Goal: Task Accomplishment & Management: Manage account settings

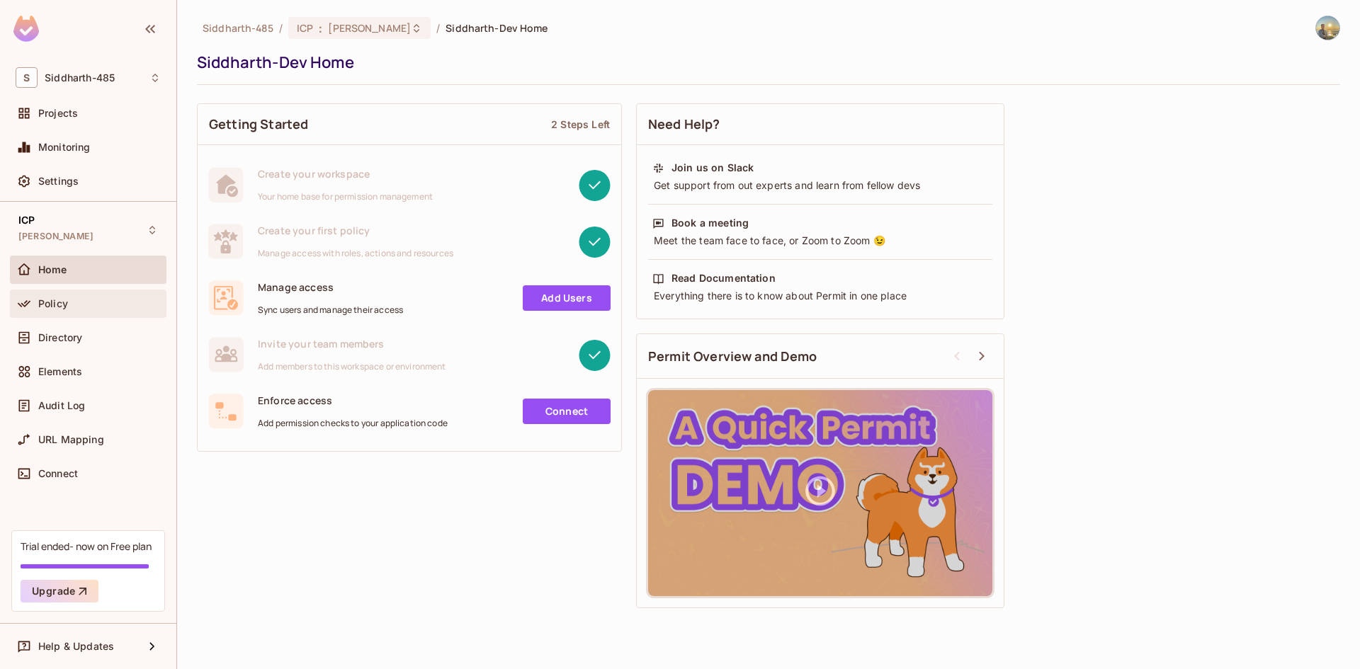
click at [91, 301] on div "Policy" at bounding box center [99, 303] width 123 height 11
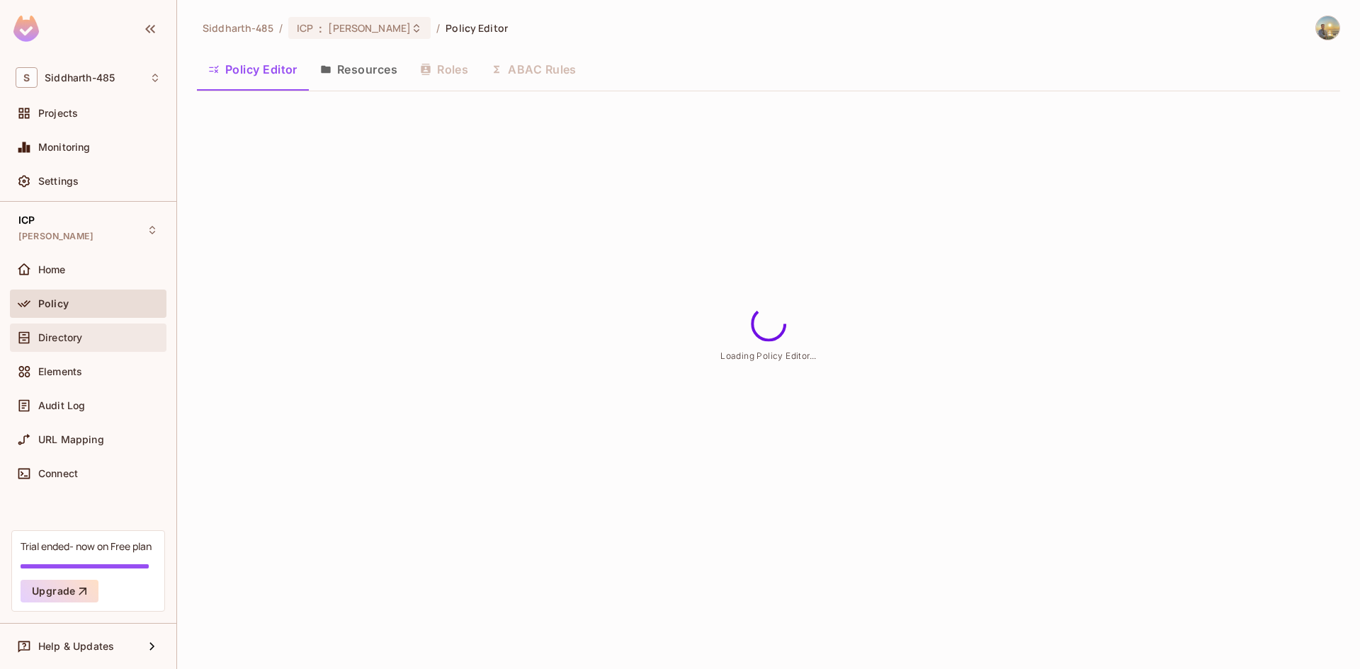
click at [86, 346] on div "Directory" at bounding box center [88, 337] width 145 height 17
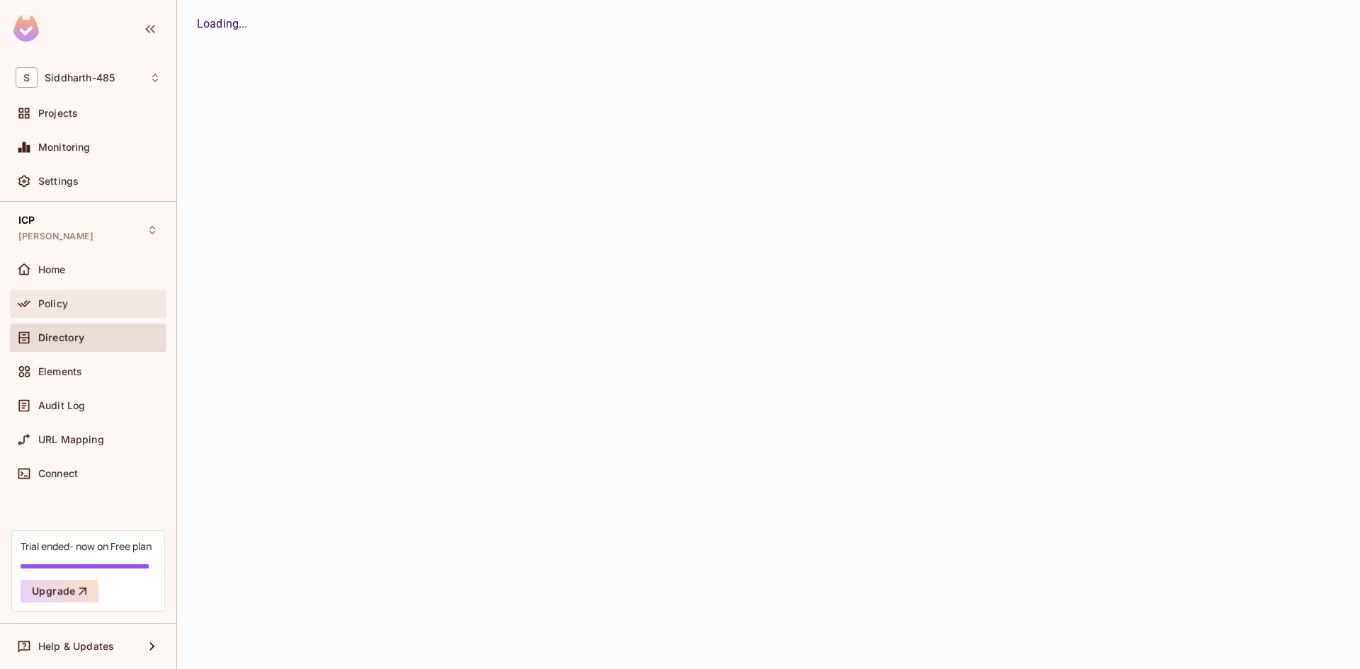
click at [88, 308] on div "Policy" at bounding box center [99, 303] width 123 height 11
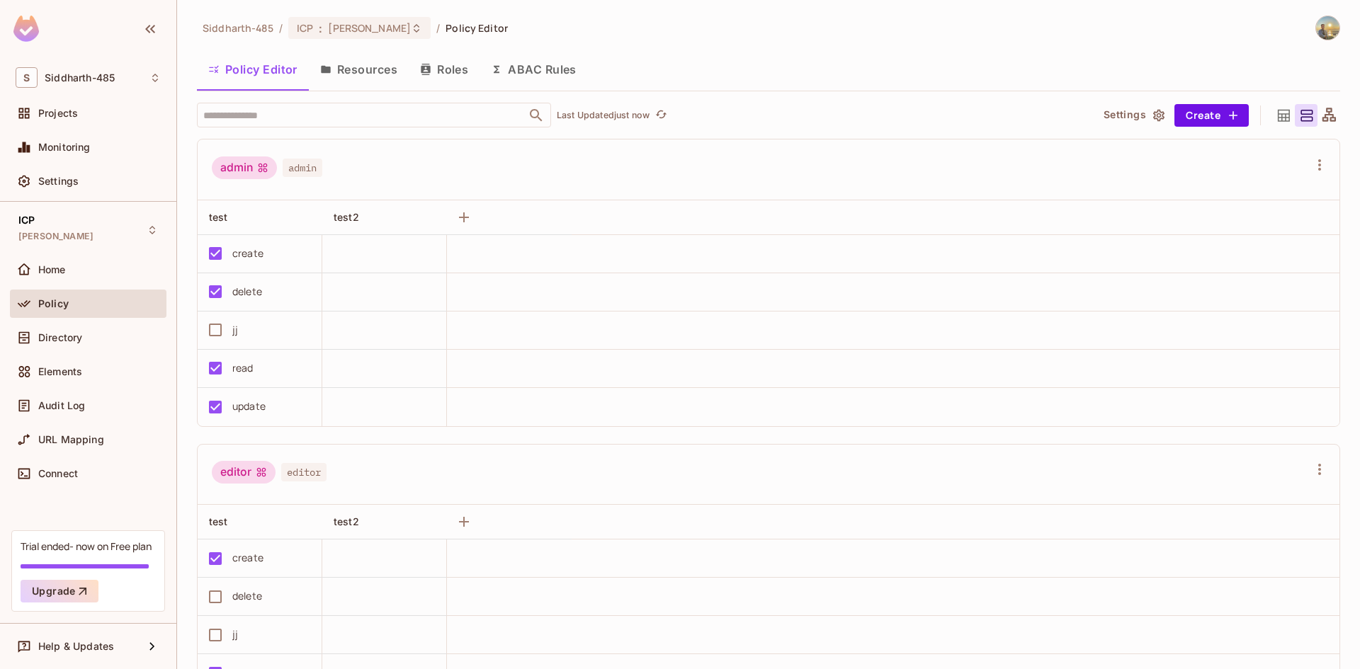
click at [369, 72] on button "Resources" at bounding box center [359, 69] width 100 height 35
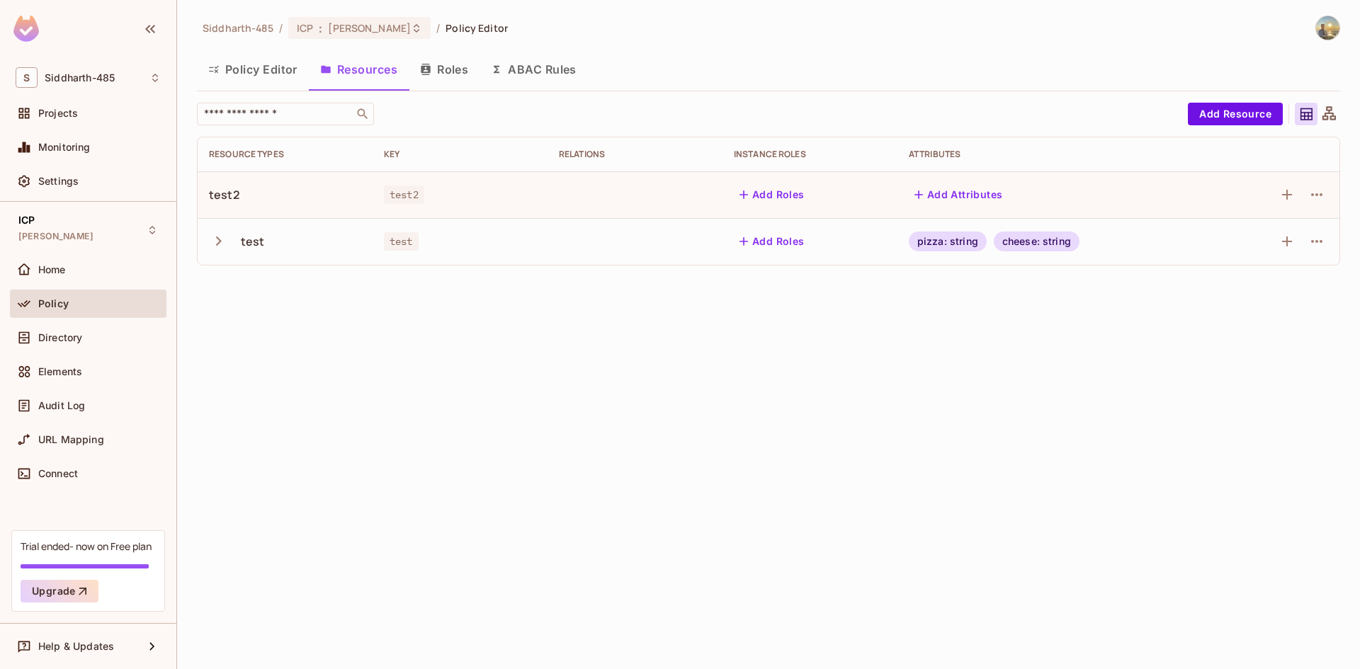
click at [216, 235] on icon "button" at bounding box center [218, 241] width 19 height 19
click at [210, 239] on icon "button" at bounding box center [218, 241] width 19 height 19
click at [222, 196] on div "test2" at bounding box center [224, 195] width 30 height 16
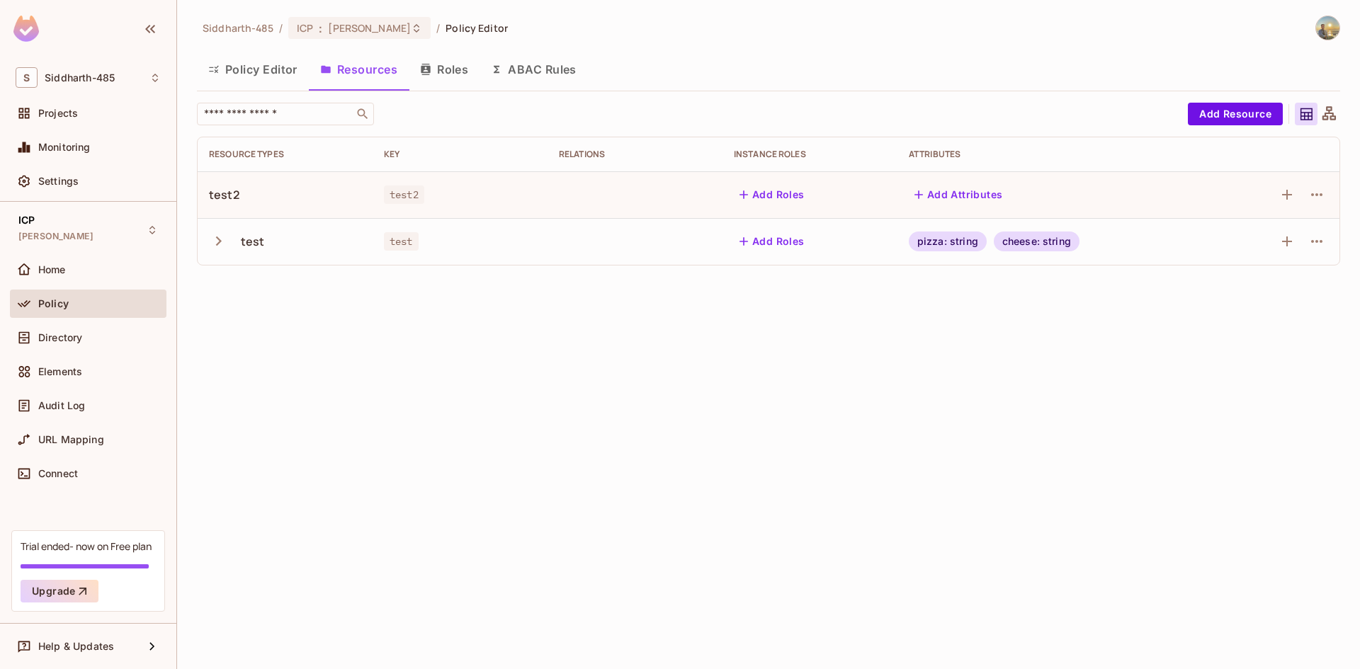
click at [1328, 190] on td at bounding box center [1278, 194] width 124 height 47
click at [1323, 192] on icon "button" at bounding box center [1316, 194] width 17 height 17
click at [1280, 286] on div "Delete Resource" at bounding box center [1261, 282] width 79 height 14
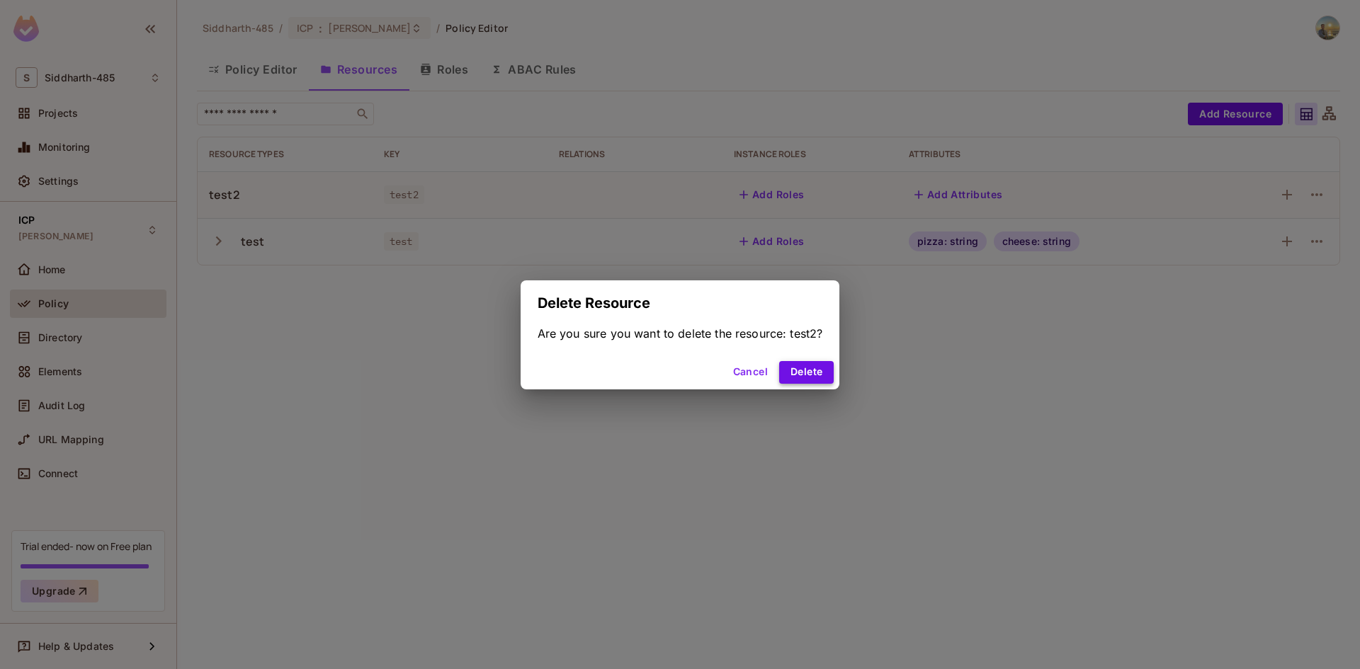
click at [808, 373] on button "Delete" at bounding box center [806, 372] width 55 height 23
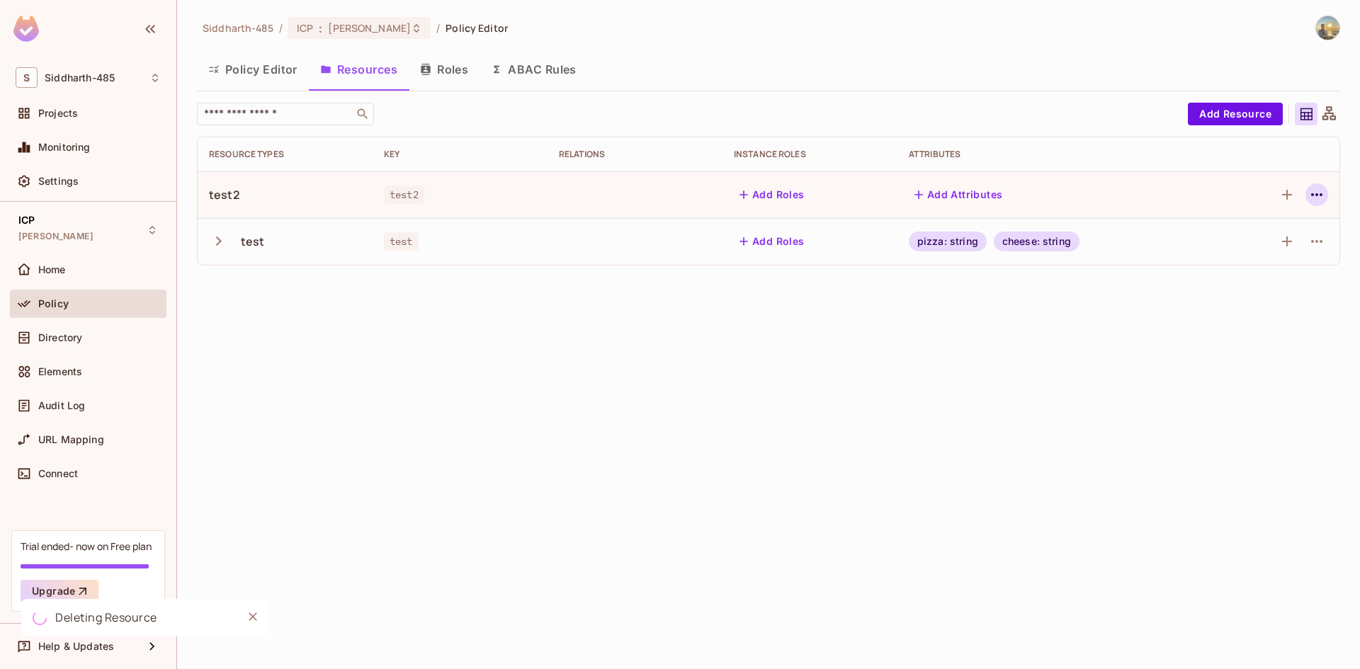
click at [1318, 203] on icon "button" at bounding box center [1316, 194] width 17 height 17
click at [1342, 310] on div at bounding box center [680, 334] width 1360 height 669
click at [1318, 244] on icon "button" at bounding box center [1316, 241] width 17 height 17
click at [1271, 332] on div "Delete Resource" at bounding box center [1261, 329] width 79 height 14
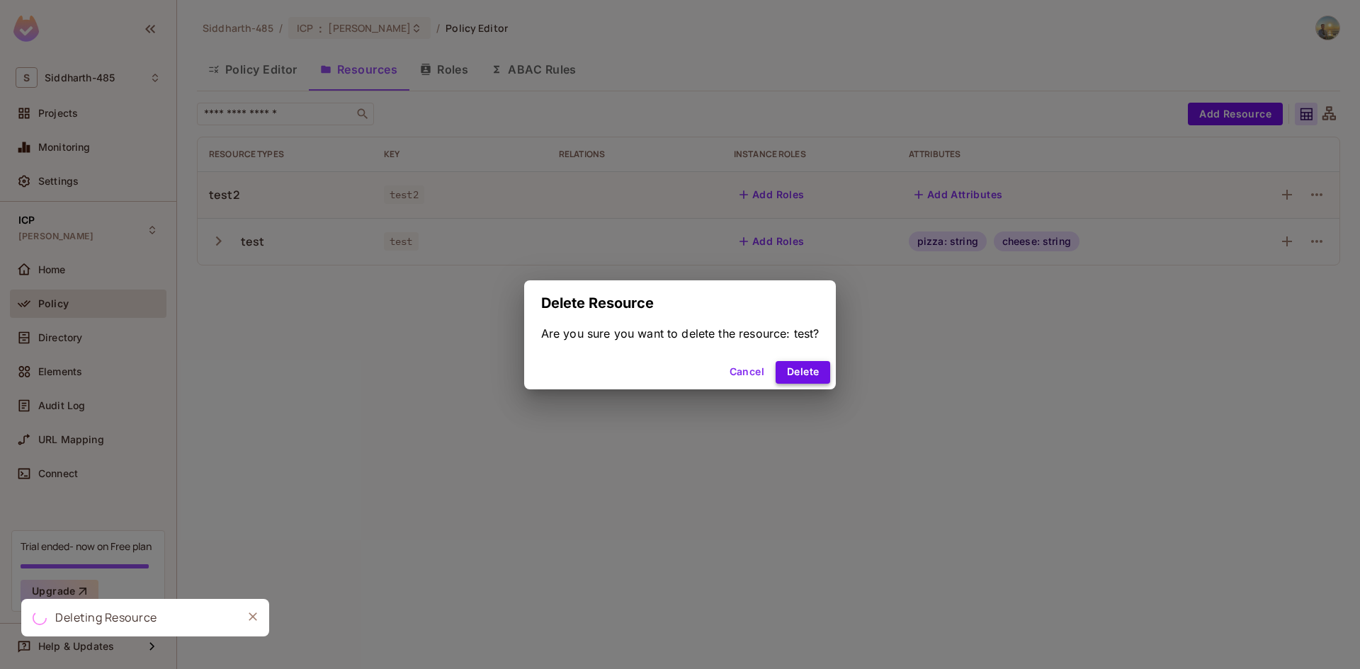
click at [818, 370] on button "Delete" at bounding box center [803, 372] width 55 height 23
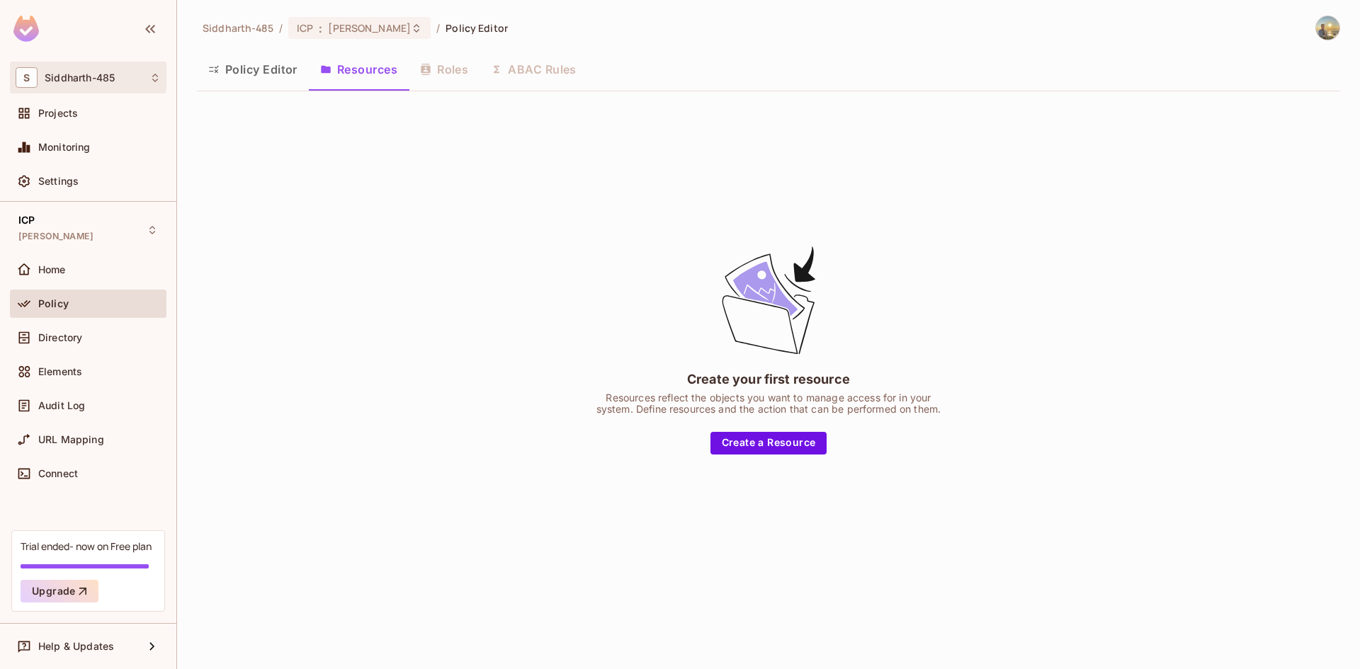
click at [68, 68] on div "S Siddharth-485" at bounding box center [88, 77] width 145 height 21
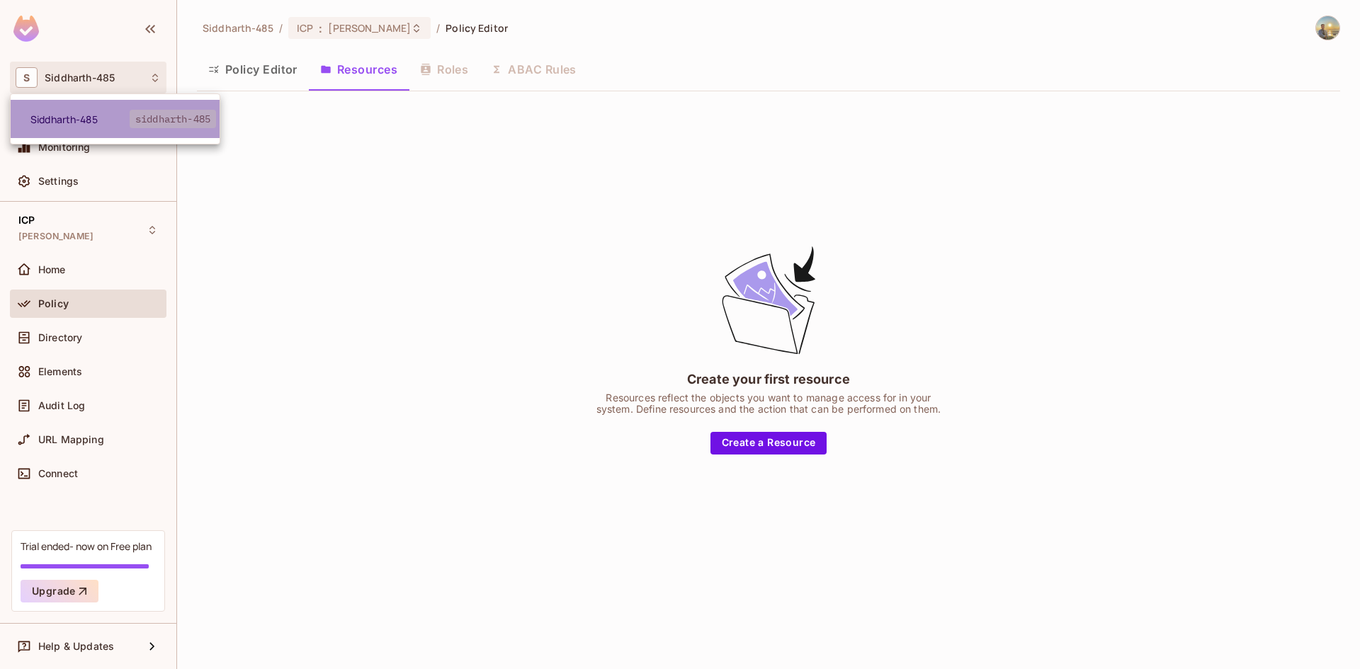
click at [67, 114] on span "Siddharth-485" at bounding box center [79, 119] width 99 height 13
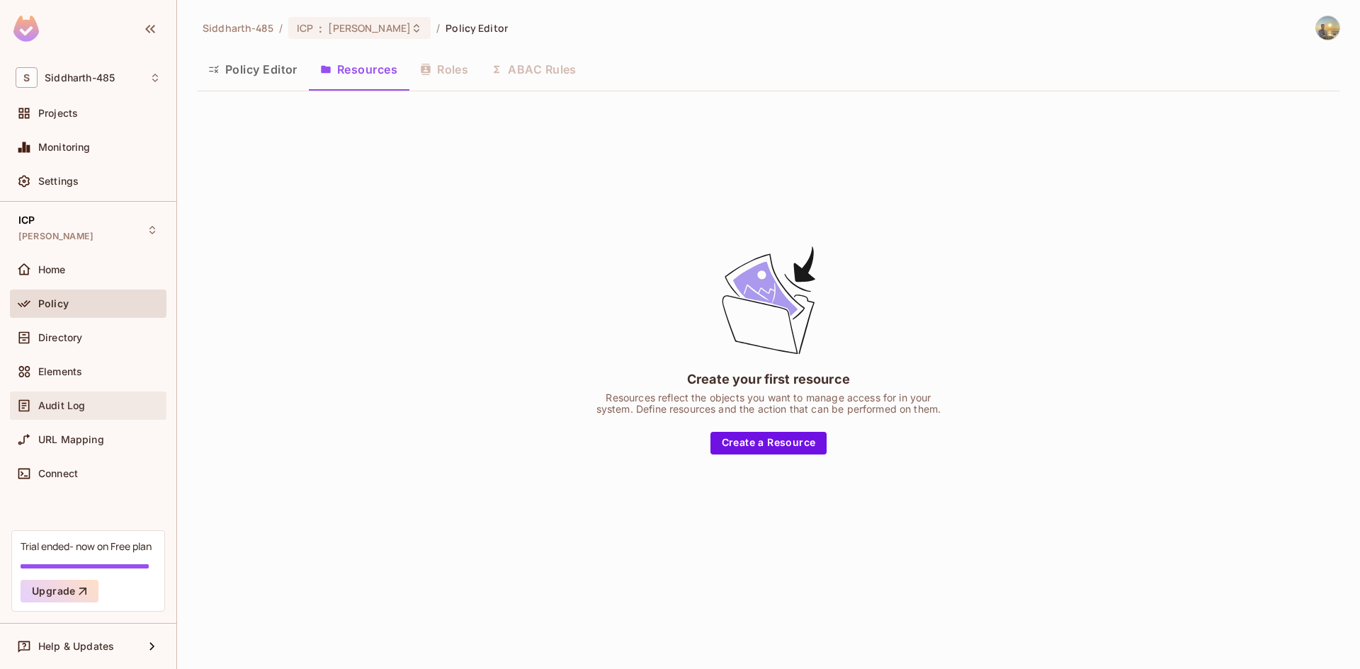
click at [76, 410] on span "Audit Log" at bounding box center [61, 405] width 47 height 11
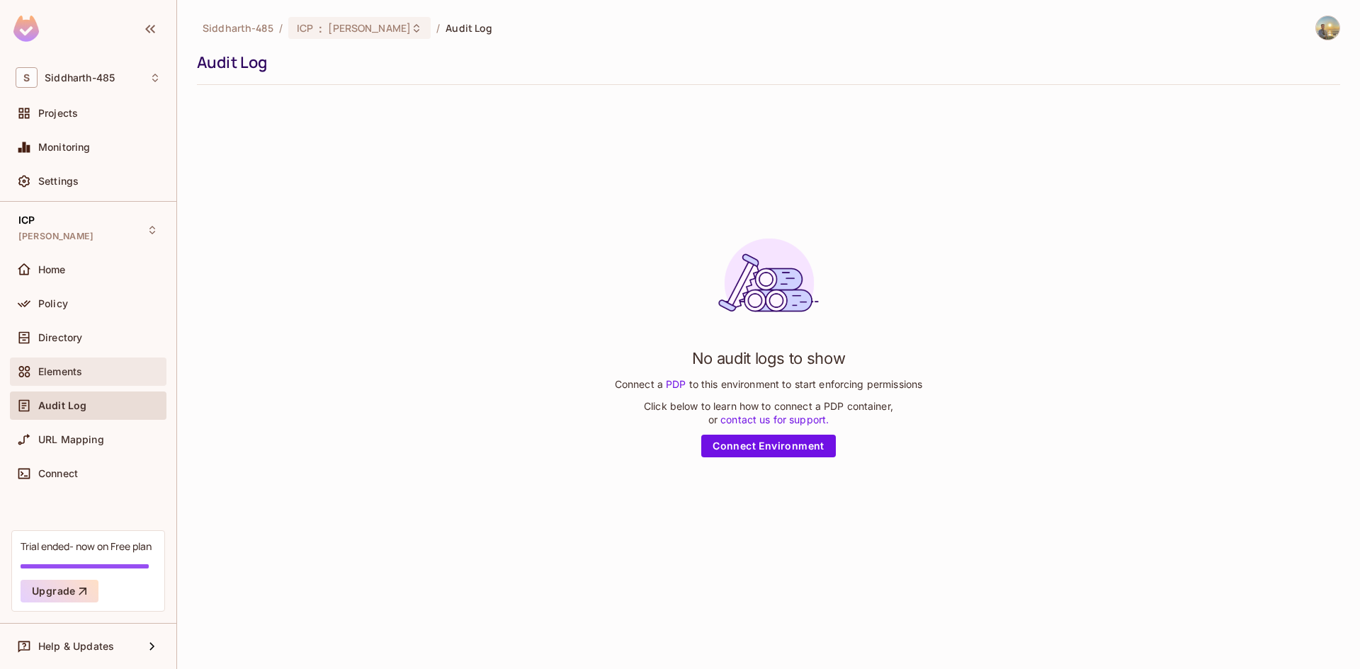
click at [78, 363] on div "Elements" at bounding box center [88, 371] width 145 height 17
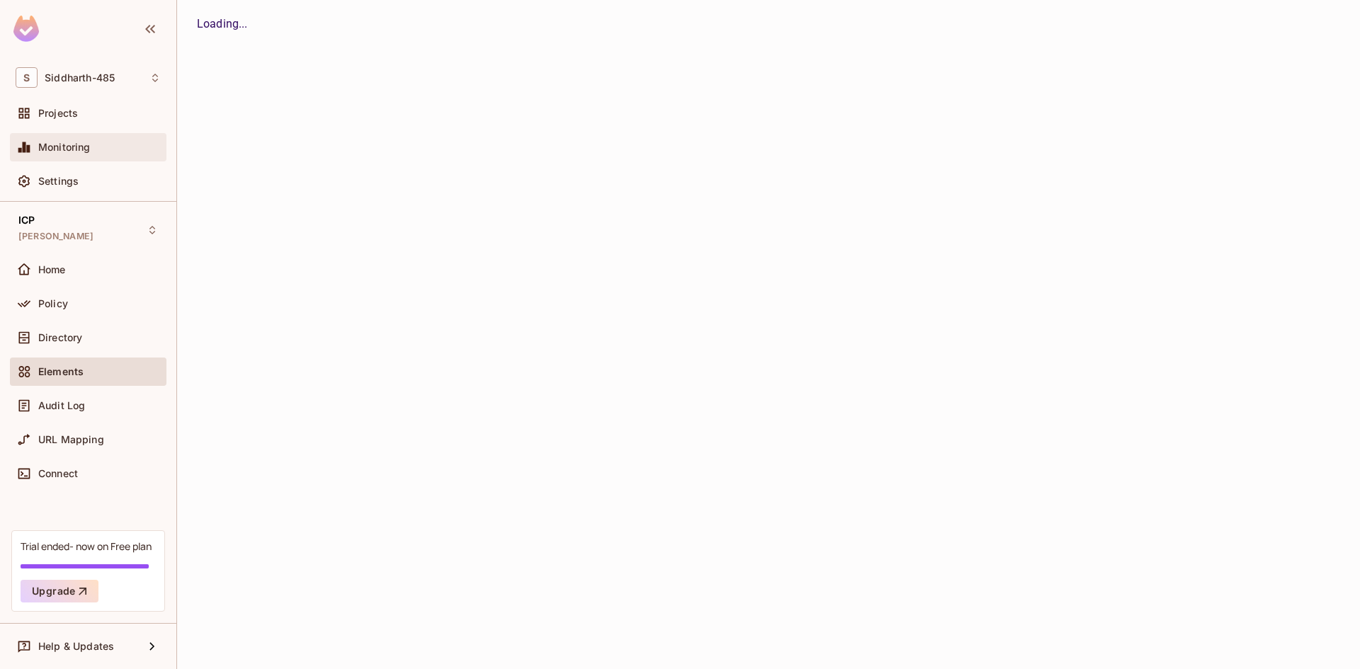
click at [100, 149] on div "Monitoring" at bounding box center [99, 147] width 123 height 11
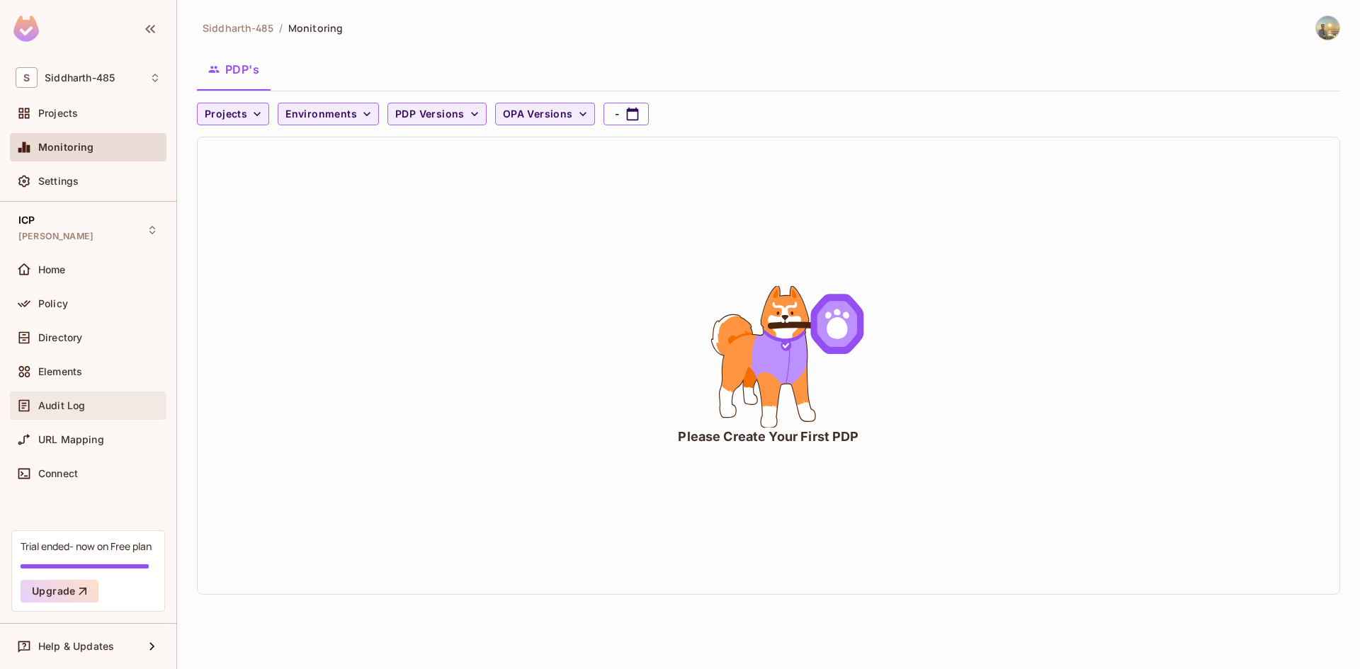
click at [100, 395] on div "Audit Log" at bounding box center [88, 406] width 157 height 28
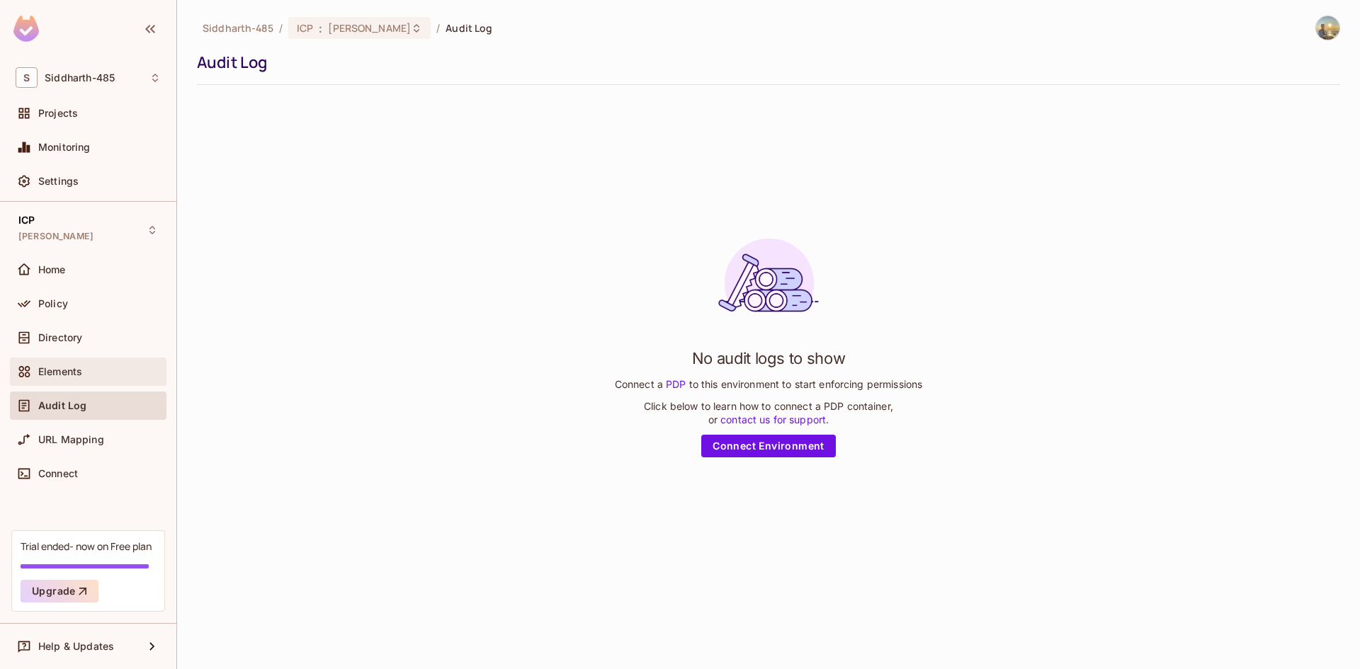
click at [100, 372] on div "Elements" at bounding box center [99, 371] width 123 height 11
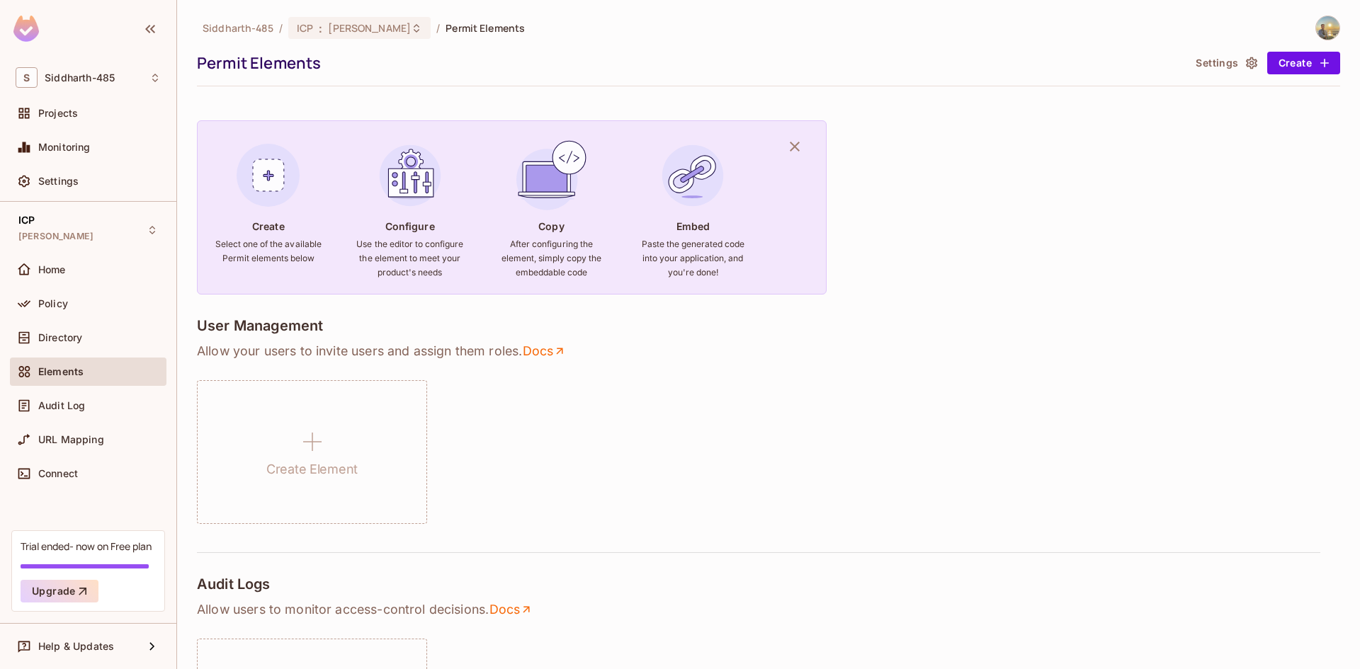
click at [98, 321] on div "Policy" at bounding box center [88, 307] width 157 height 34
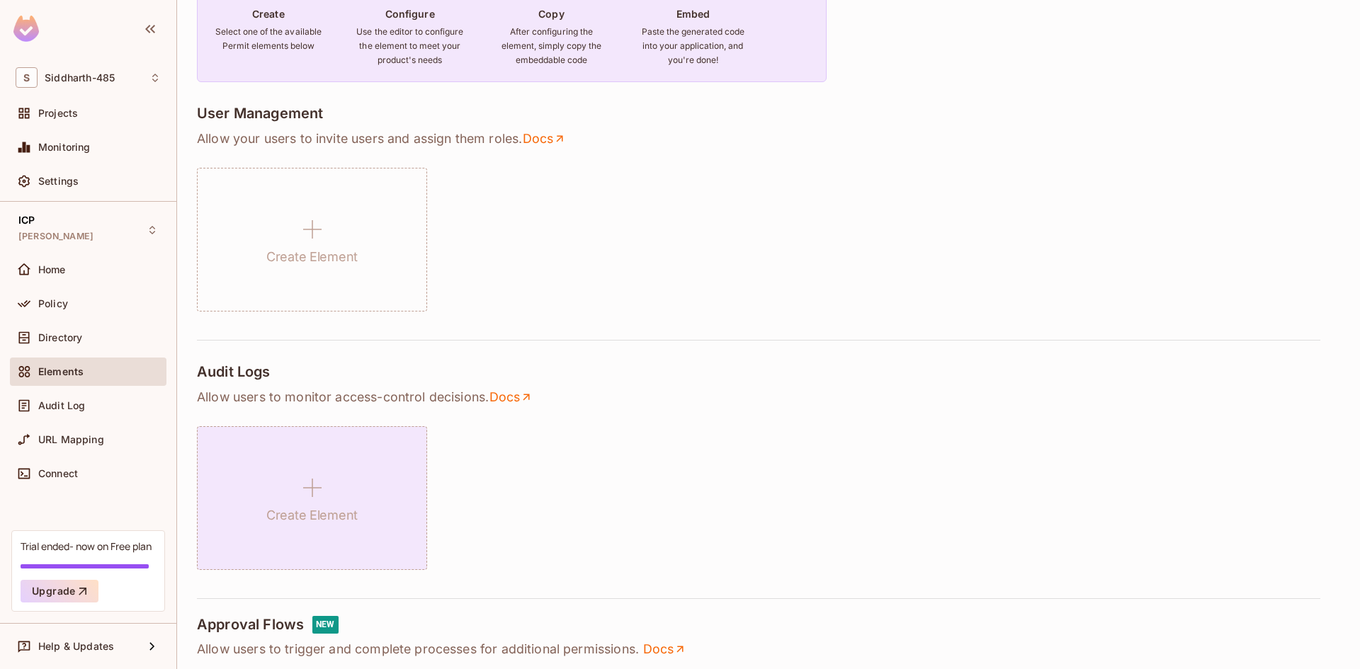
scroll to position [496, 0]
